Goal: Share content: Share content

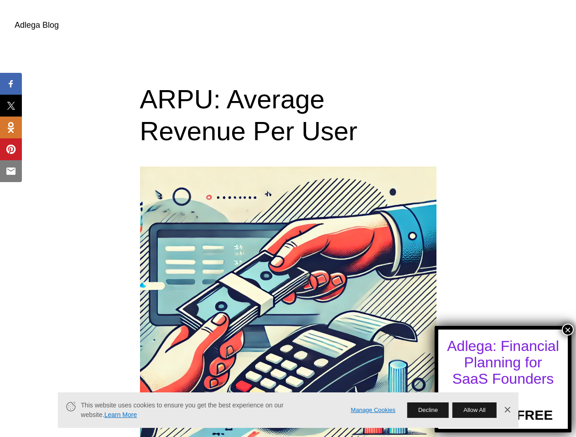
click at [567, 330] on button "×" at bounding box center [567, 330] width 12 height 12
click at [11, 84] on span "Share" at bounding box center [17, 83] width 29 height 11
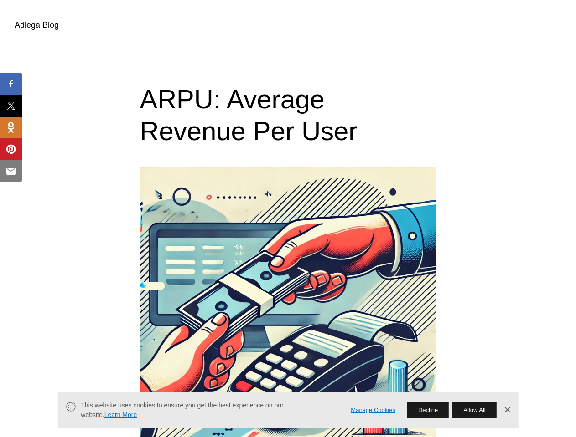
click at [11, 106] on span "Tweet" at bounding box center [17, 105] width 29 height 11
click at [11, 128] on span "Share" at bounding box center [17, 127] width 29 height 11
click at [11, 149] on span "Pin" at bounding box center [12, 149] width 18 height 11
click at [11, 171] on span "Email" at bounding box center [16, 171] width 27 height 11
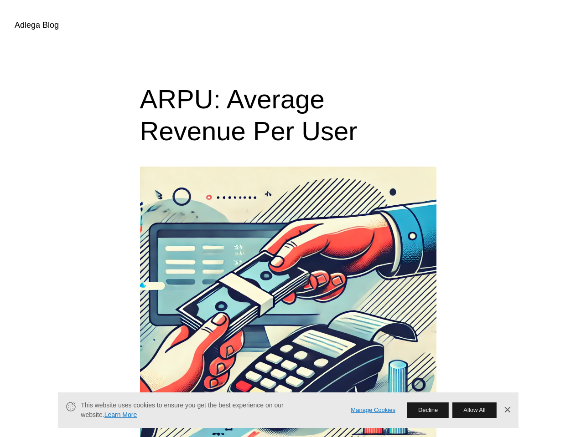
click at [373, 411] on link "Manage Cookies" at bounding box center [372, 411] width 45 height 10
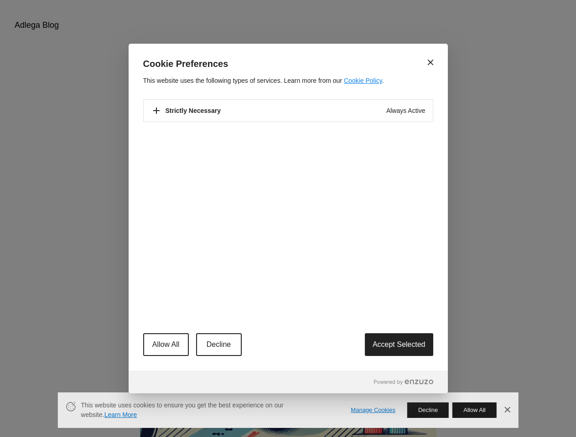
click at [427, 411] on div "Close Cookie Preferences This website uses the following types of services. Lea…" at bounding box center [288, 218] width 576 height 437
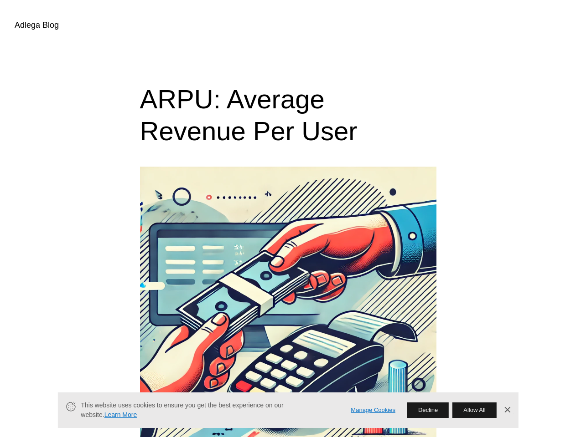
click at [474, 411] on button "Allow All" at bounding box center [474, 410] width 44 height 15
